Goal: Find specific page/section: Find specific page/section

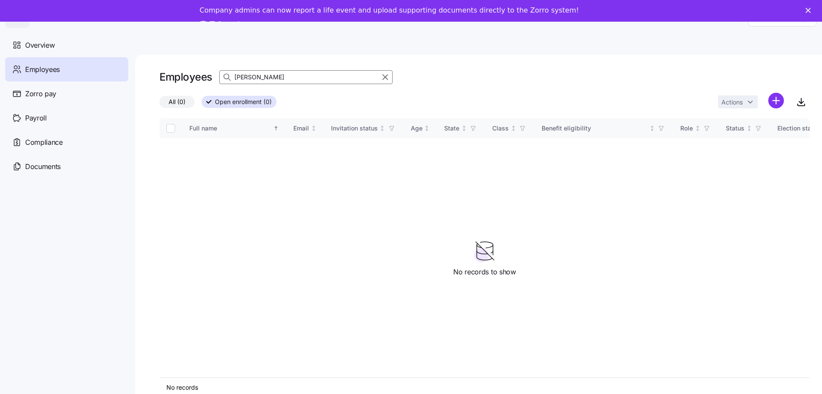
click at [254, 79] on input "[PERSON_NAME]" at bounding box center [305, 77] width 173 height 14
click at [257, 79] on input "[PERSON_NAME]" at bounding box center [305, 77] width 173 height 14
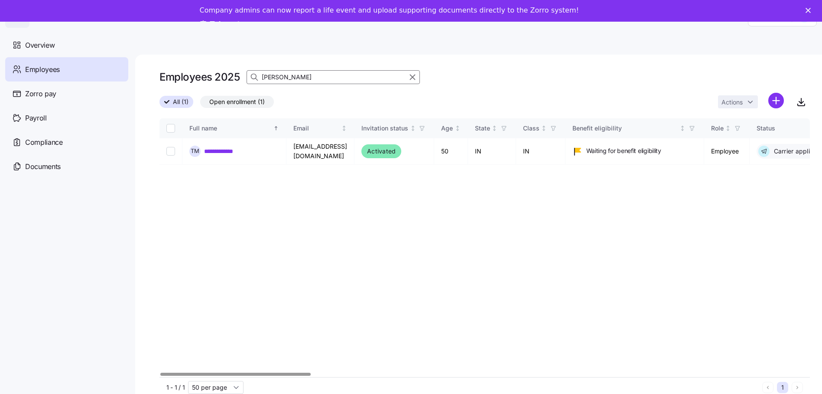
click at [329, 75] on input "[PERSON_NAME]" at bounding box center [332, 77] width 173 height 14
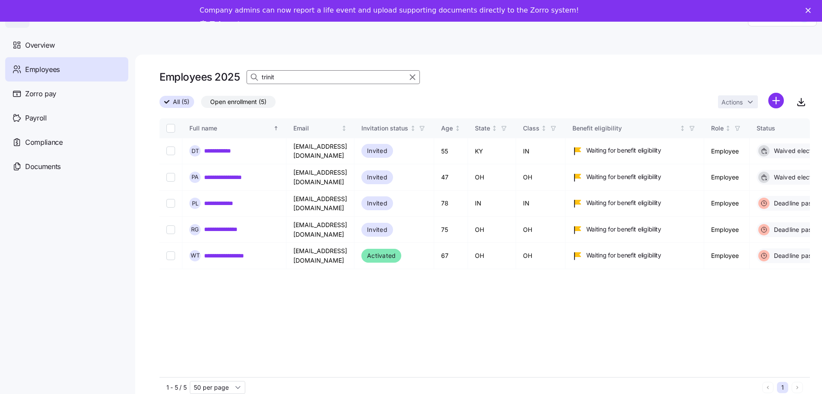
type input "trinity"
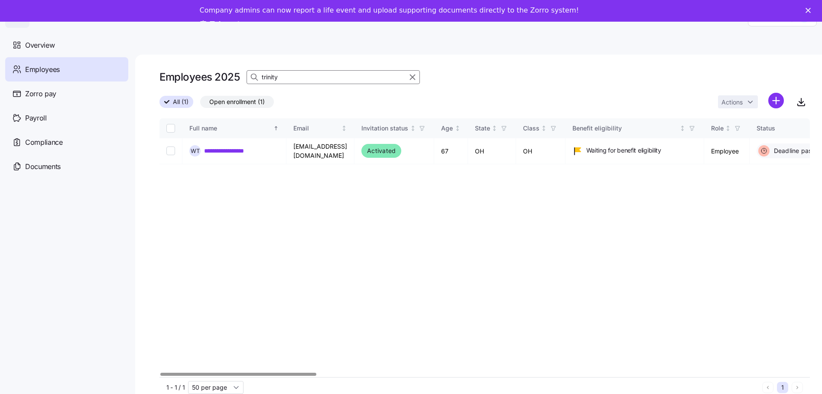
click at [160, 375] on div at bounding box center [238, 373] width 156 height 3
